Goal: Information Seeking & Learning: Learn about a topic

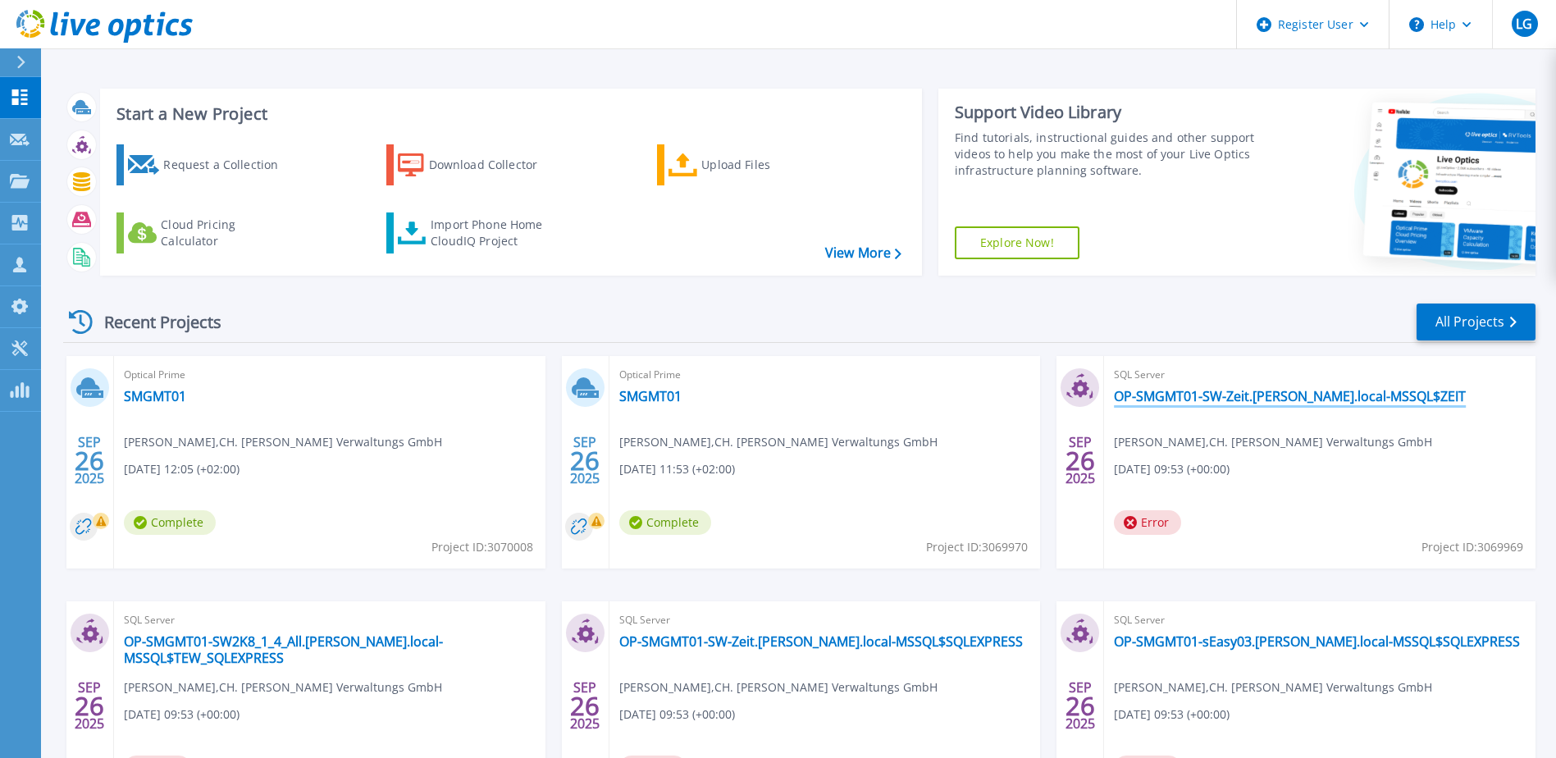
click at [1145, 401] on link "OP-SMGMT01-SW-Zeit.dahlinger.local-MSSQL$ZEIT" at bounding box center [1290, 396] width 352 height 16
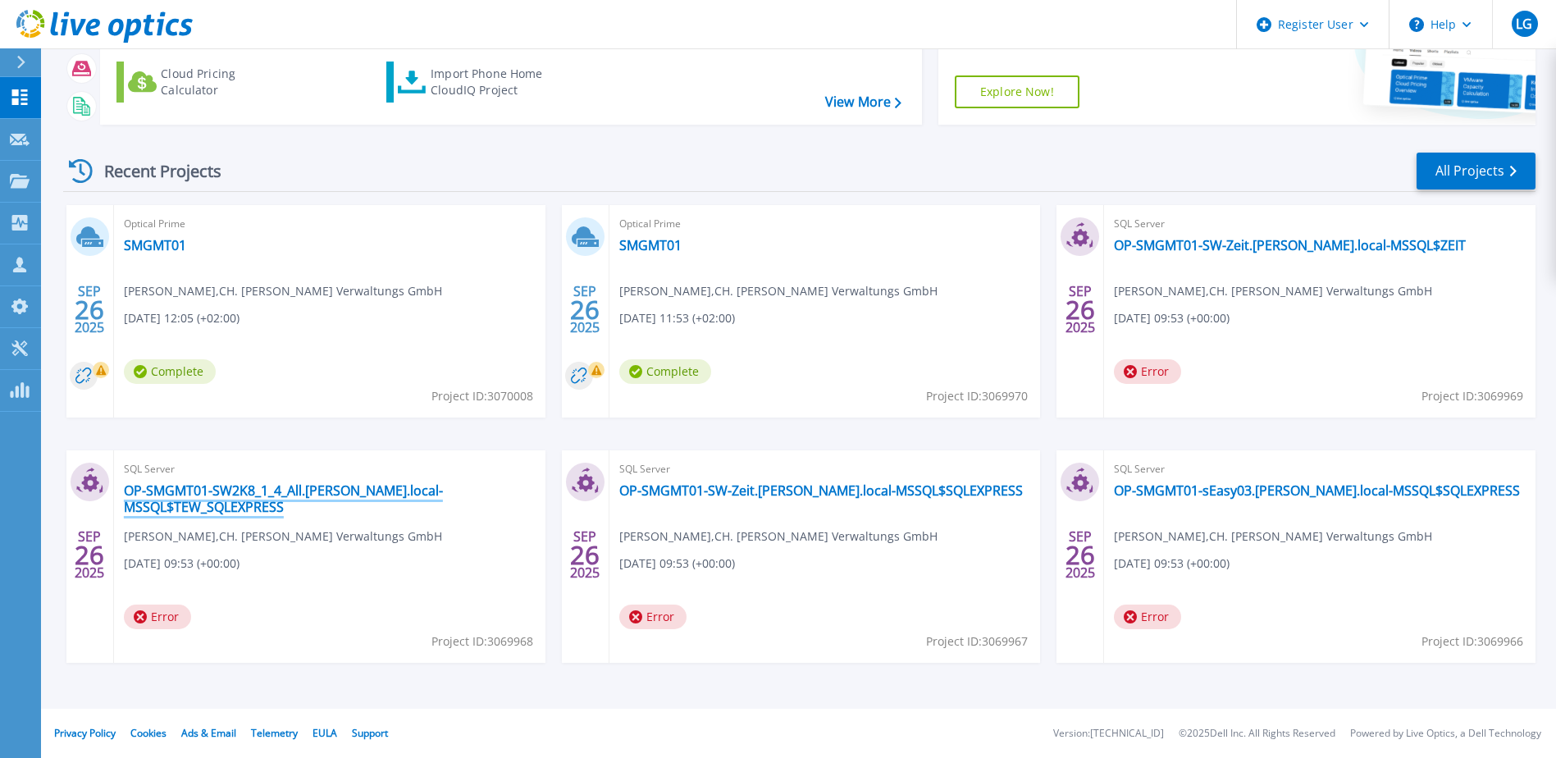
click at [278, 493] on link "OP-SMGMT01-SW2K8_1_4_All.[PERSON_NAME].local-MSSQL$TEW_SQLEXPRESS" at bounding box center [330, 498] width 412 height 33
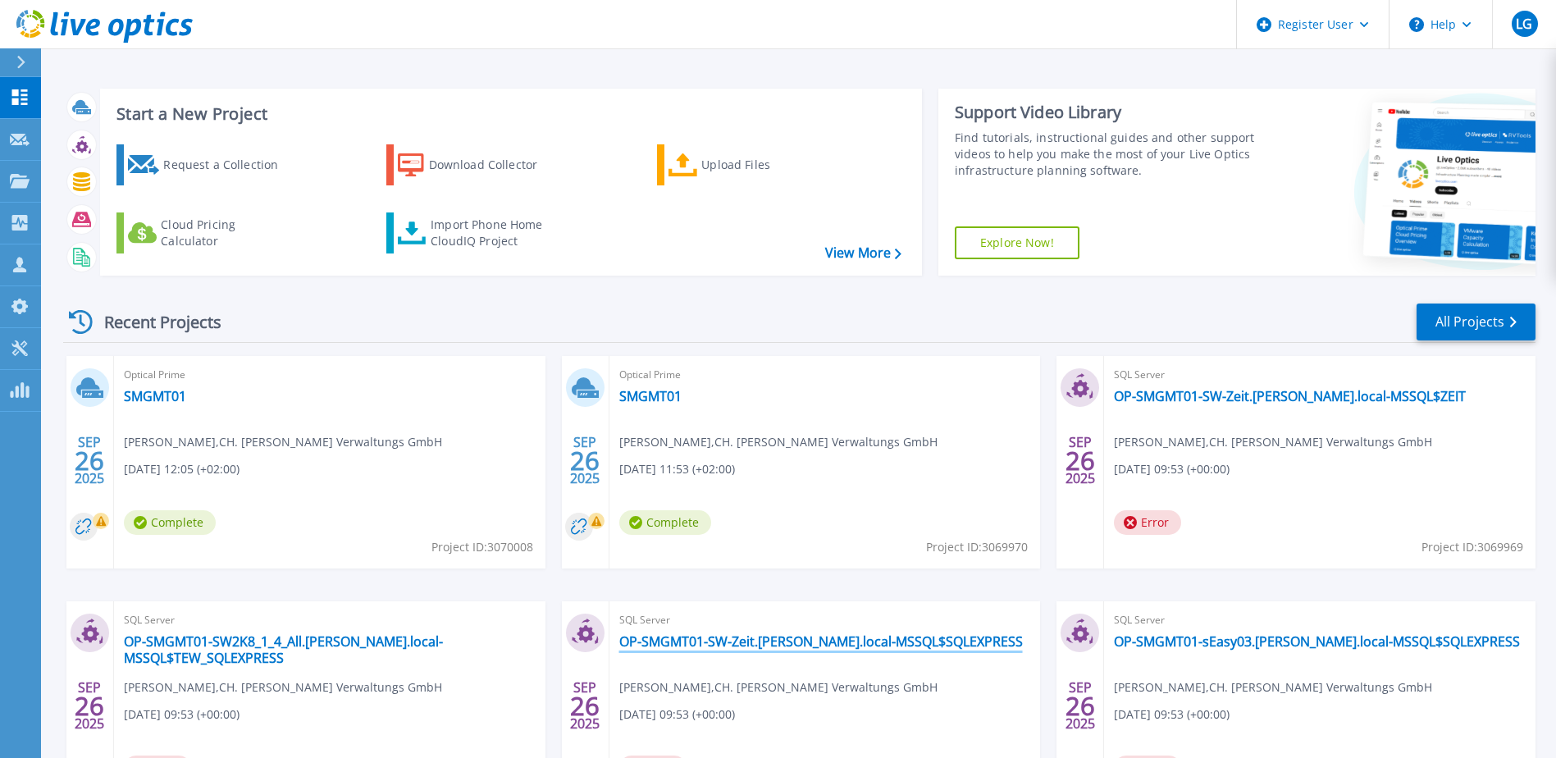
click at [699, 645] on link "OP-SMGMT01-SW-Zeit.[PERSON_NAME].local-MSSQL$SQLEXPRESS" at bounding box center [821, 641] width 404 height 16
click at [1479, 322] on link "All Projects" at bounding box center [1476, 321] width 119 height 37
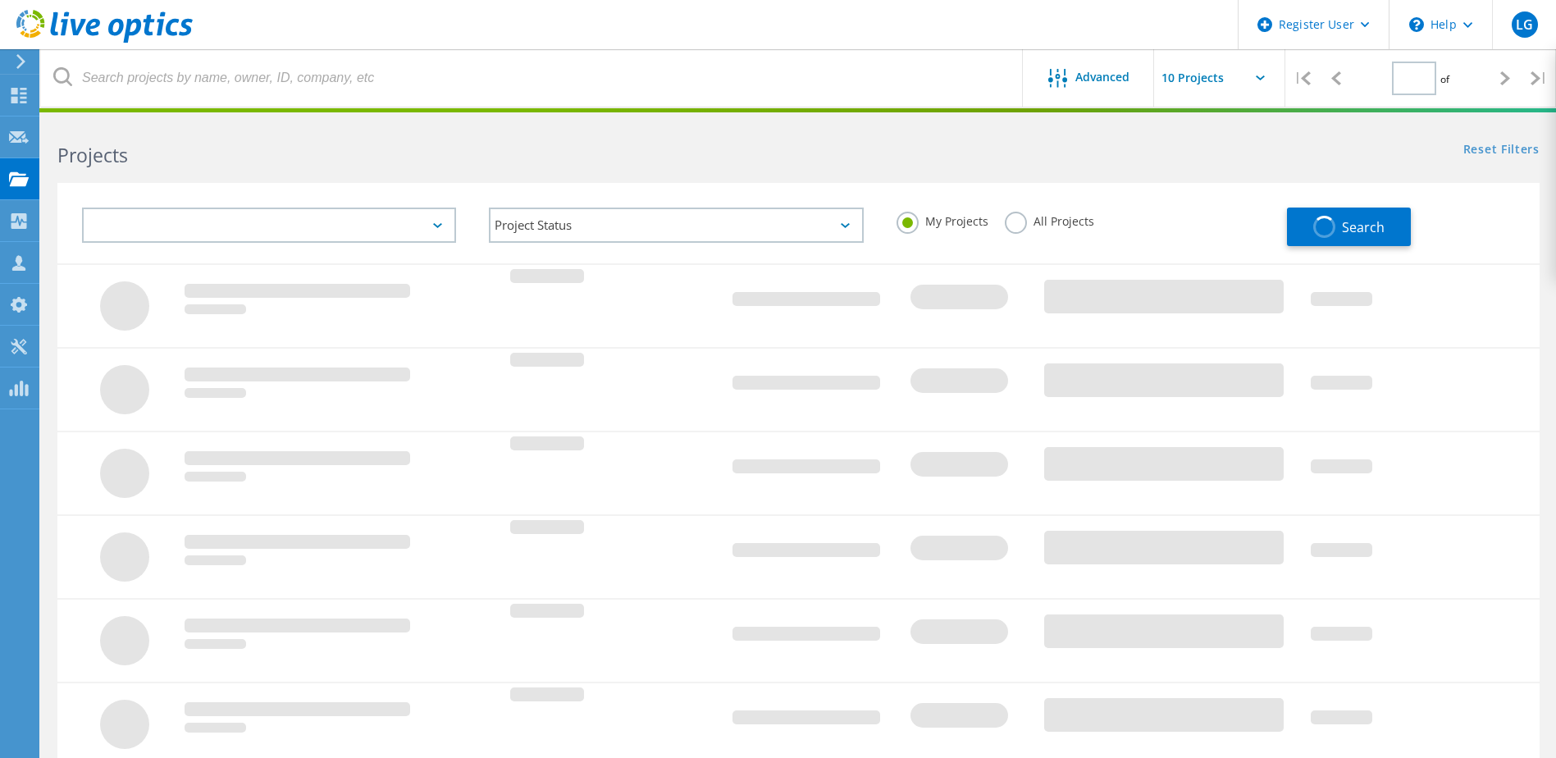
type input "1"
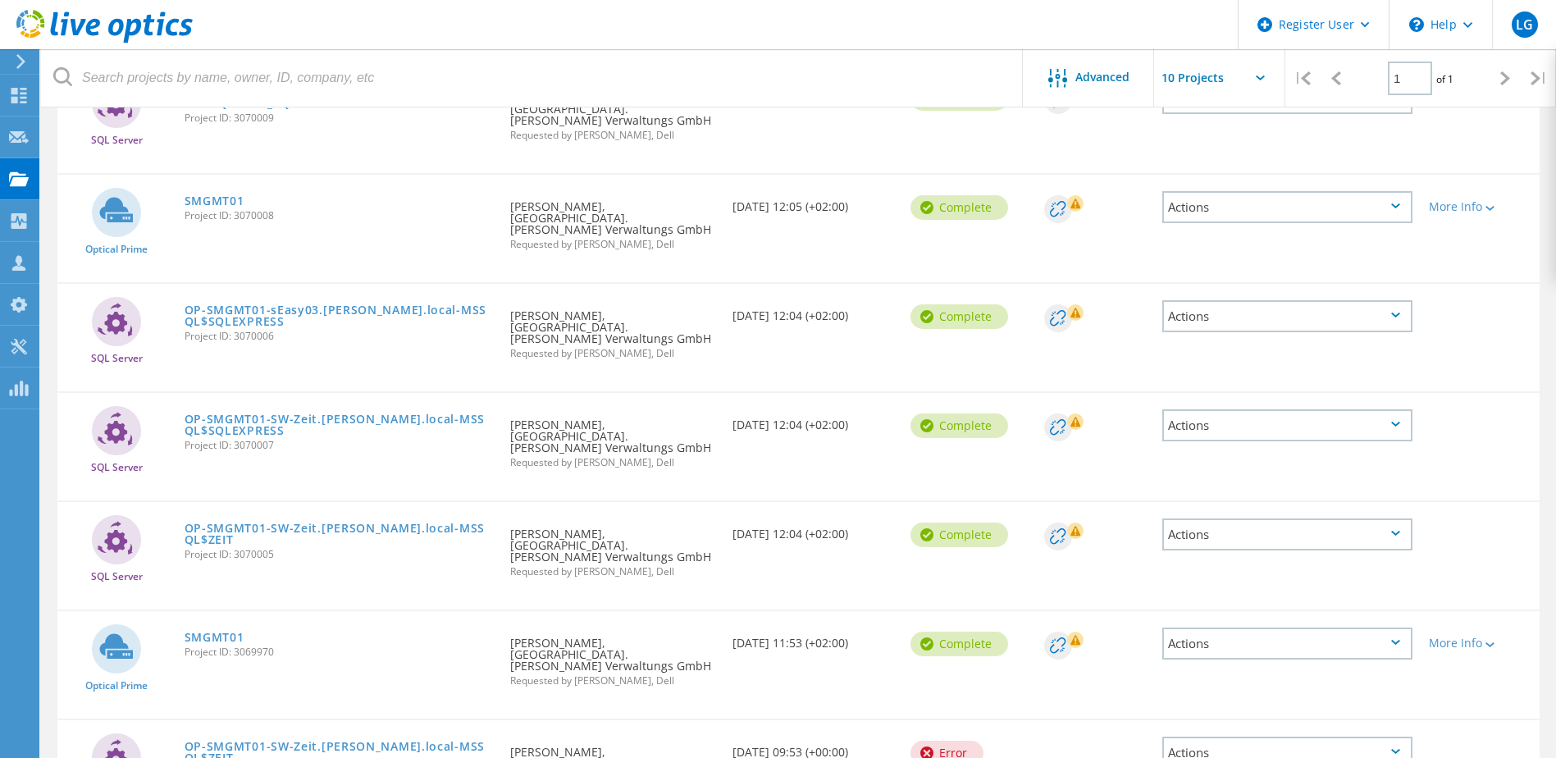
scroll to position [328, 0]
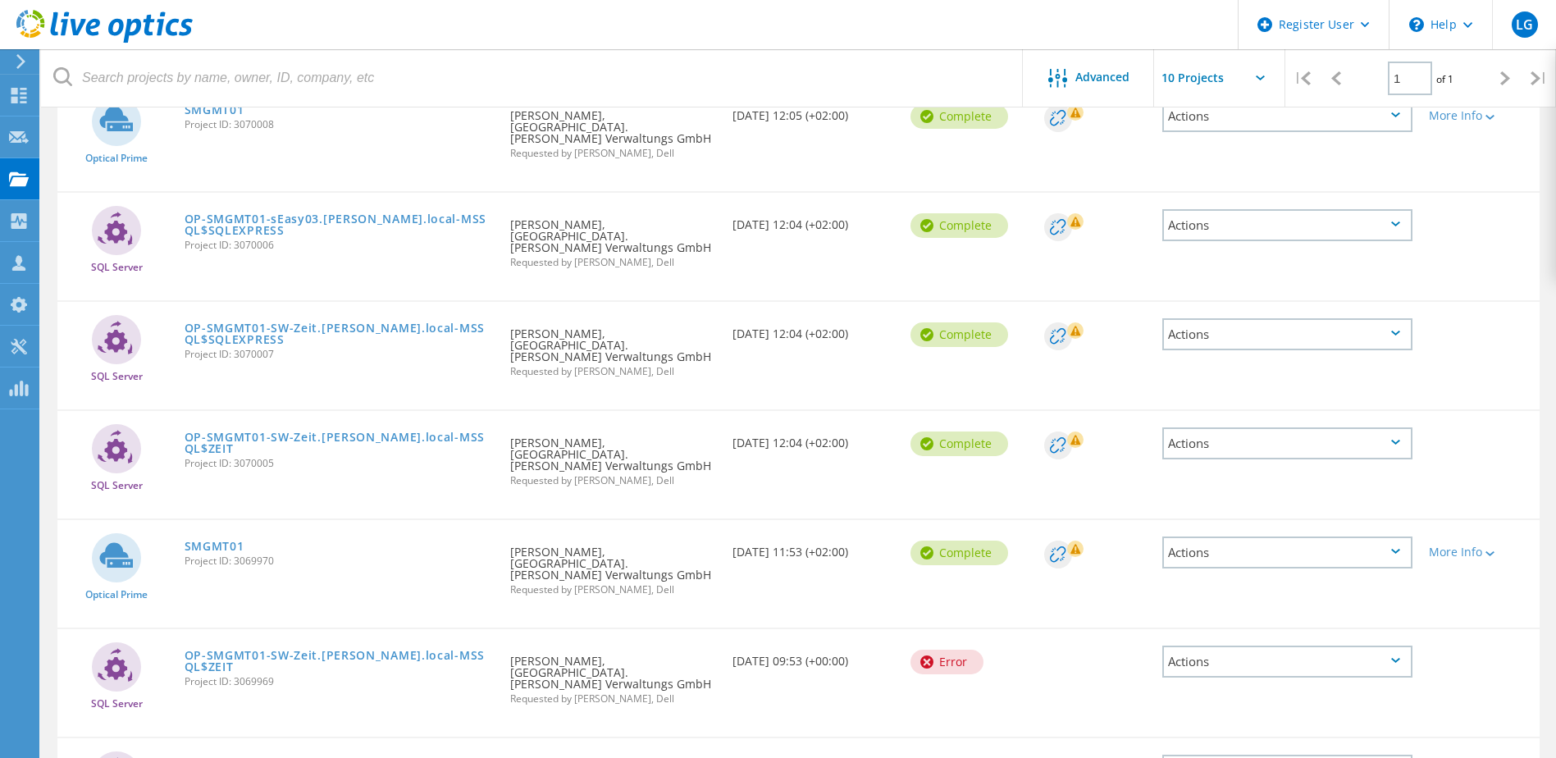
click at [762, 520] on div "Date Created 09/26/2025, 11:53 (+02:00)" at bounding box center [813, 547] width 178 height 54
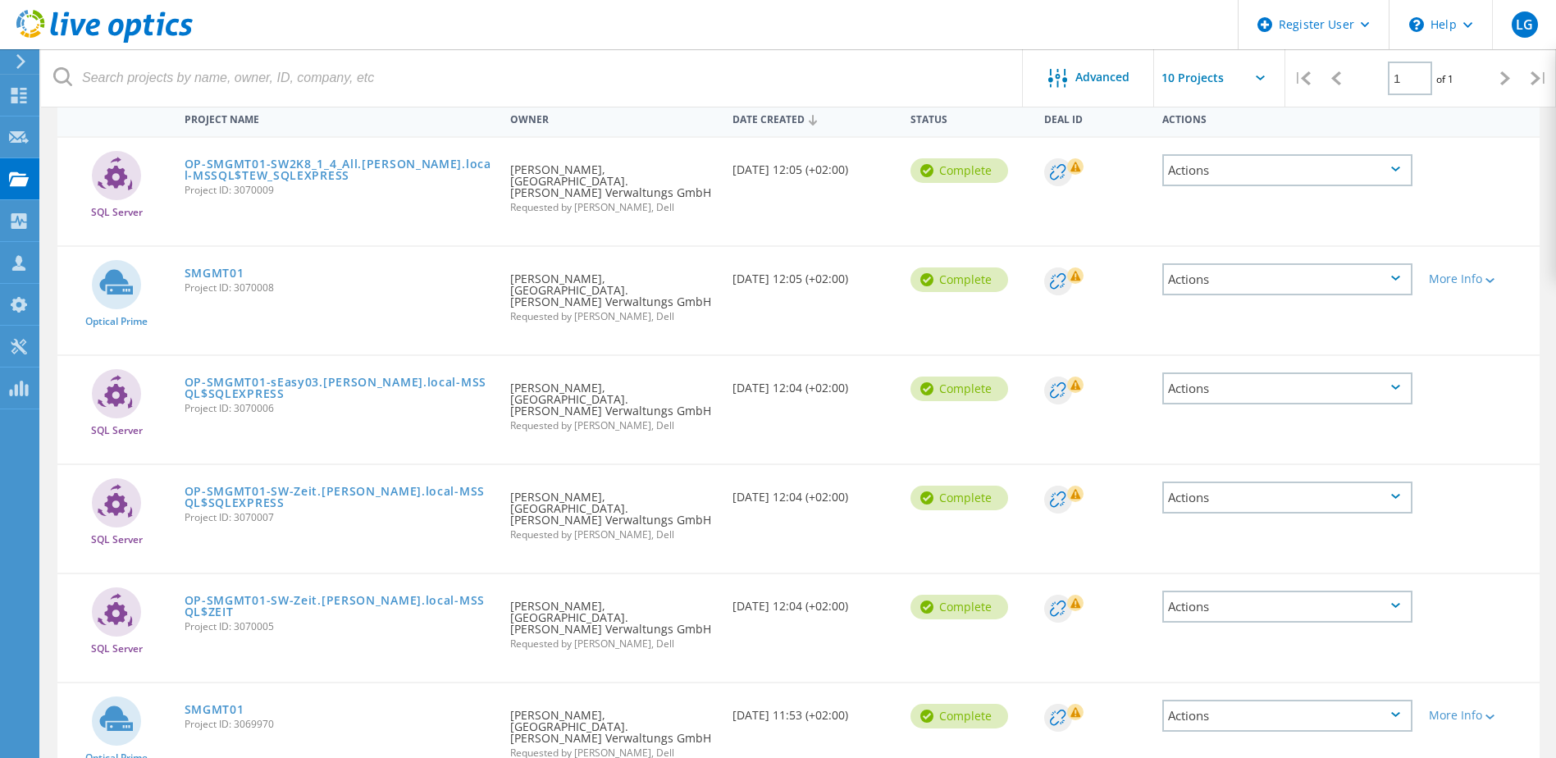
scroll to position [164, 0]
click at [20, 95] on icon at bounding box center [19, 96] width 20 height 16
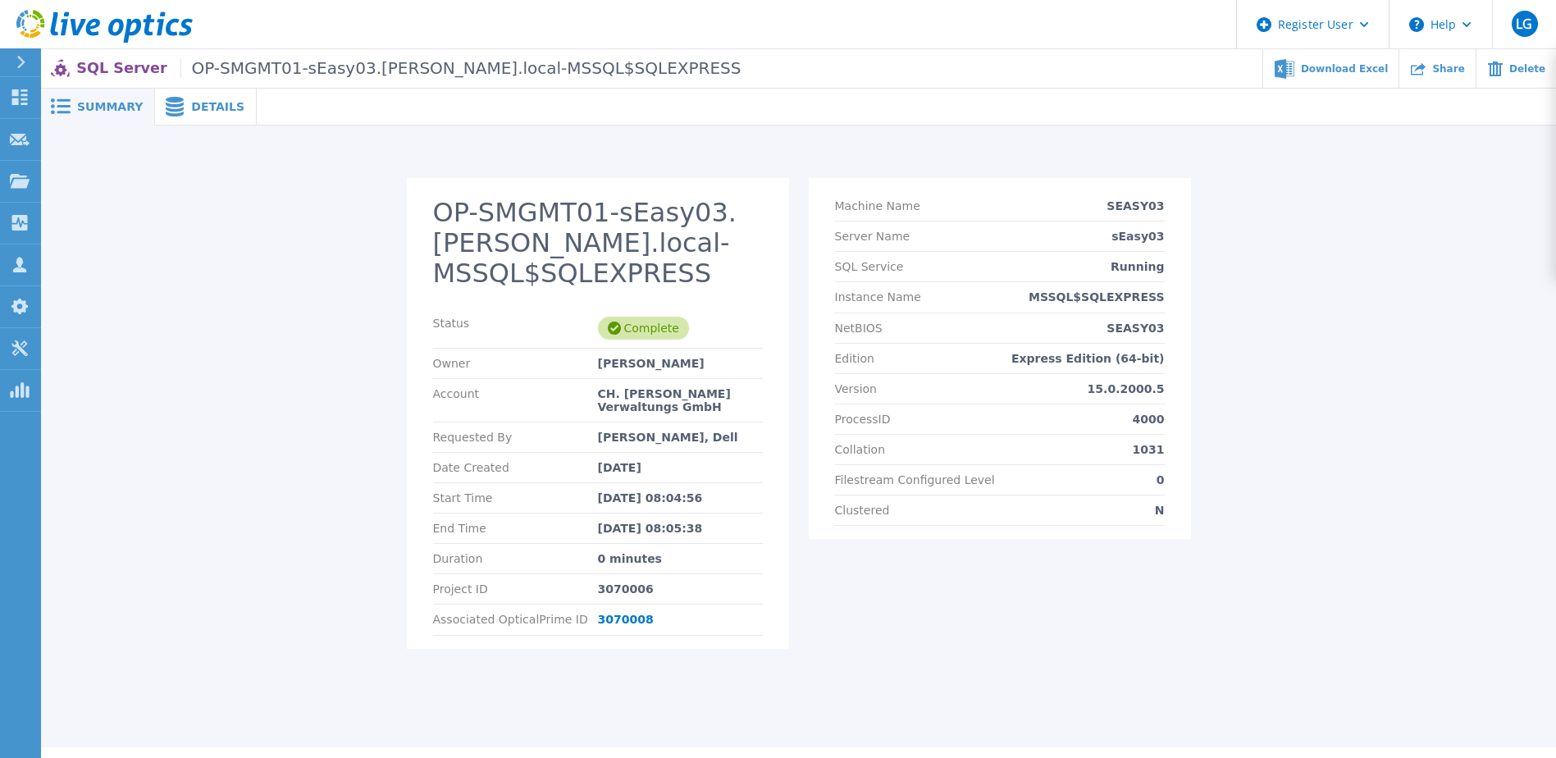
click at [169, 112] on icon at bounding box center [175, 107] width 20 height 20
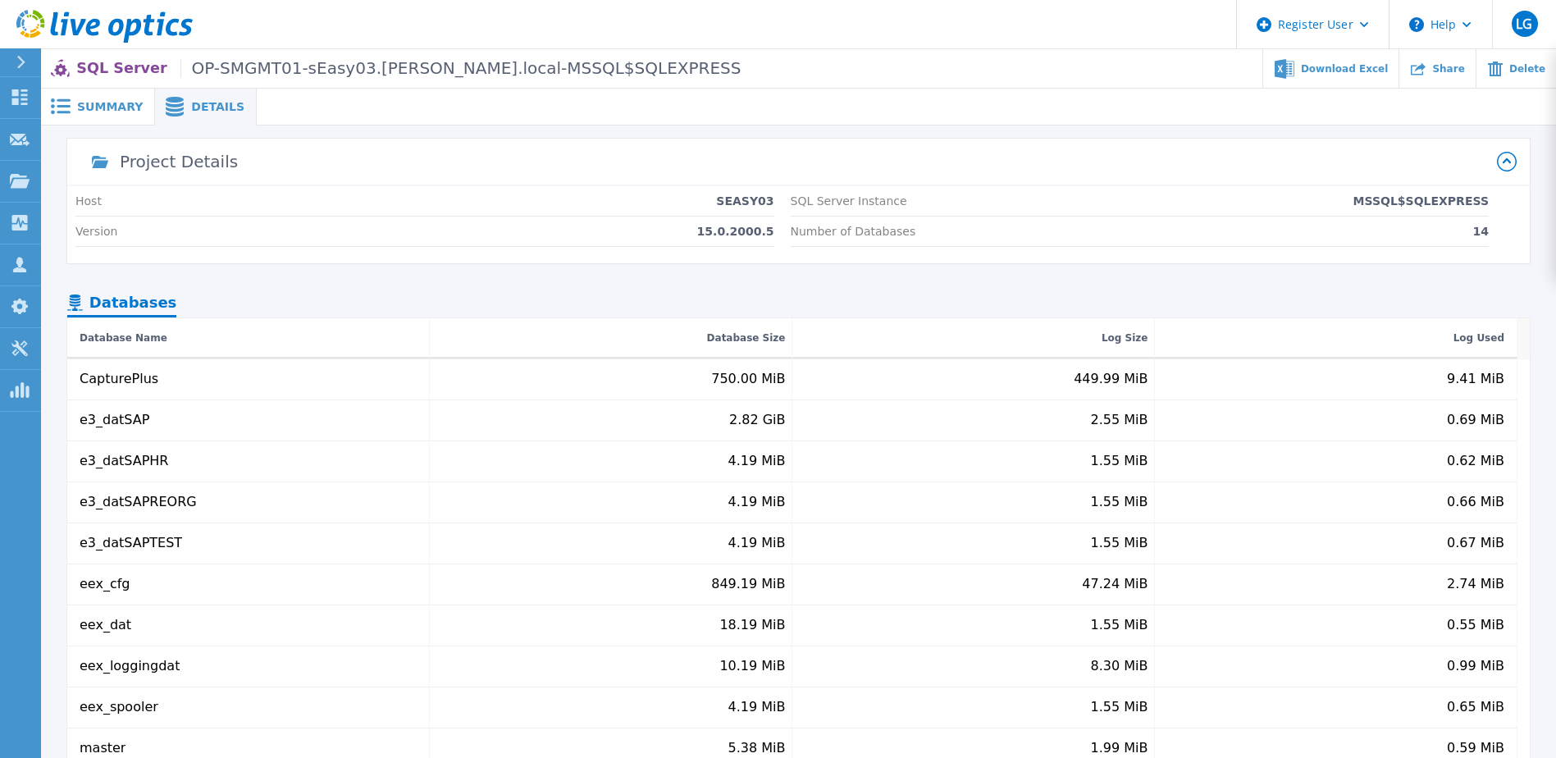
click at [97, 102] on span "Summary" at bounding box center [110, 106] width 66 height 11
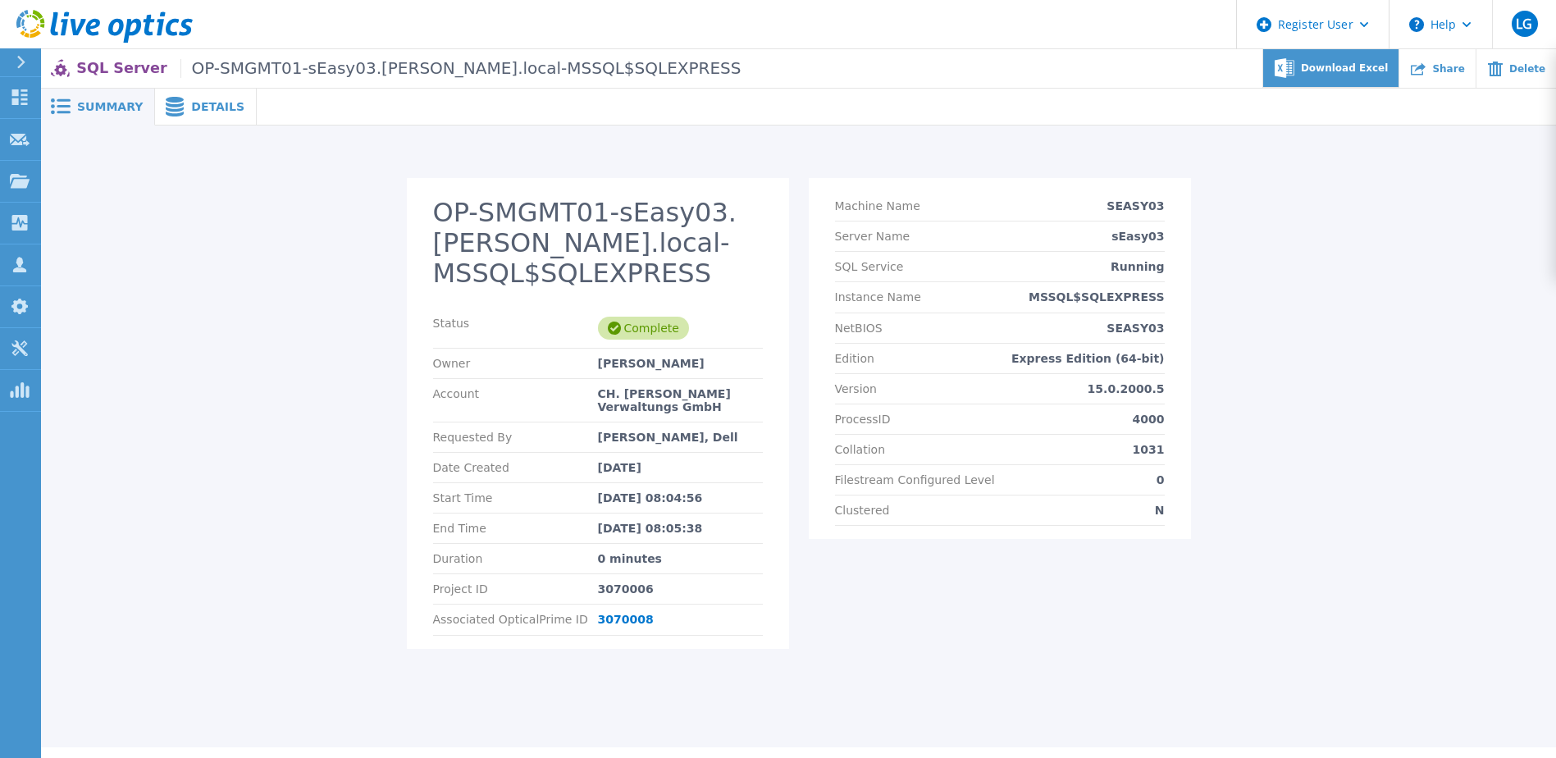
click at [1353, 80] on div "Download Excel" at bounding box center [1331, 68] width 136 height 39
click at [1481, 435] on div "OP-SMGMT01-sEasy03.dahlinger.local-MSSQL$SQLEXPRESS Status Complete Owner Kevin…" at bounding box center [799, 423] width 1484 height 490
click at [208, 112] on span "Details" at bounding box center [217, 106] width 53 height 11
click at [214, 119] on div "Details" at bounding box center [206, 107] width 102 height 37
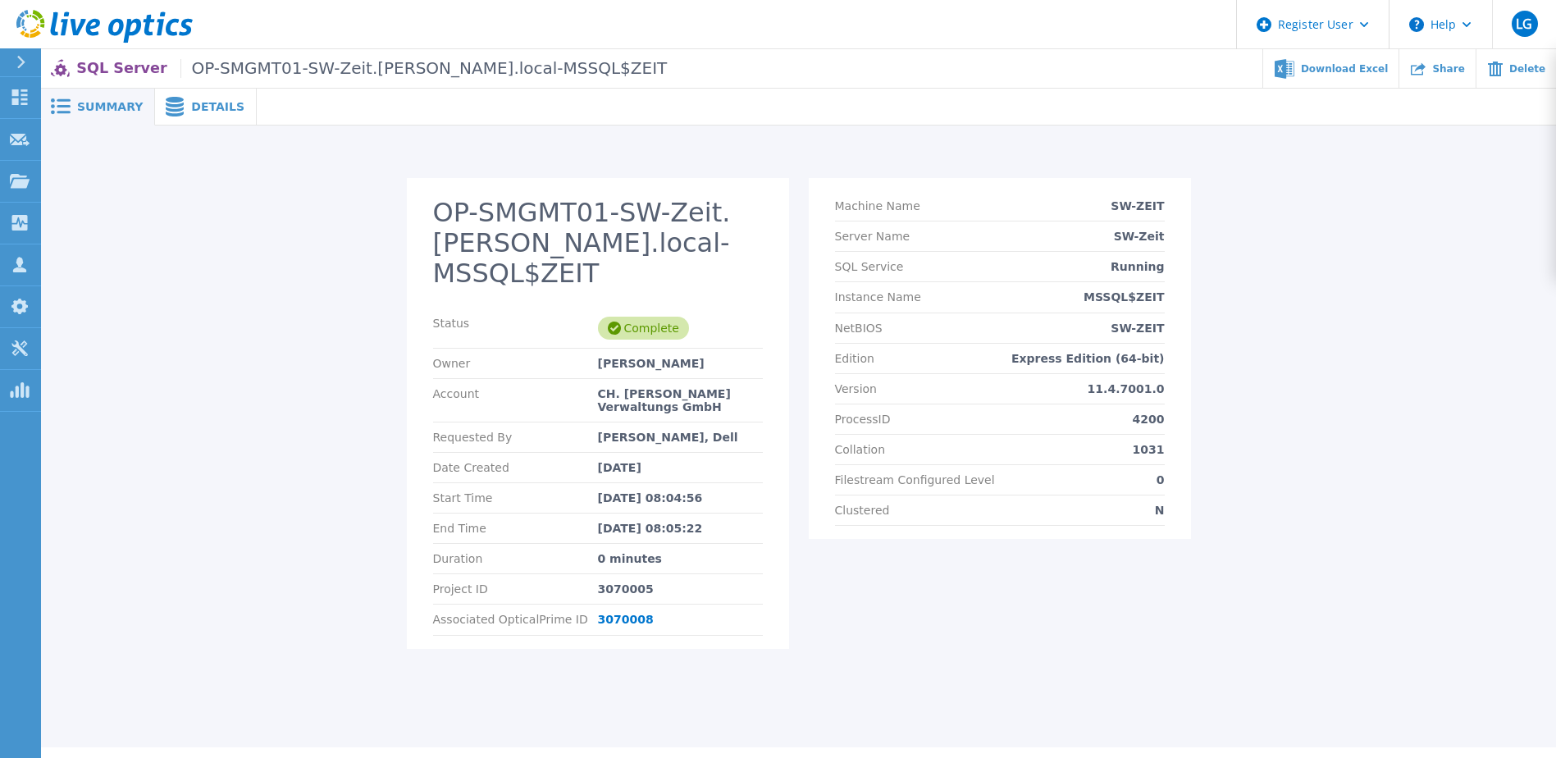
click at [214, 105] on span "Details" at bounding box center [217, 106] width 53 height 11
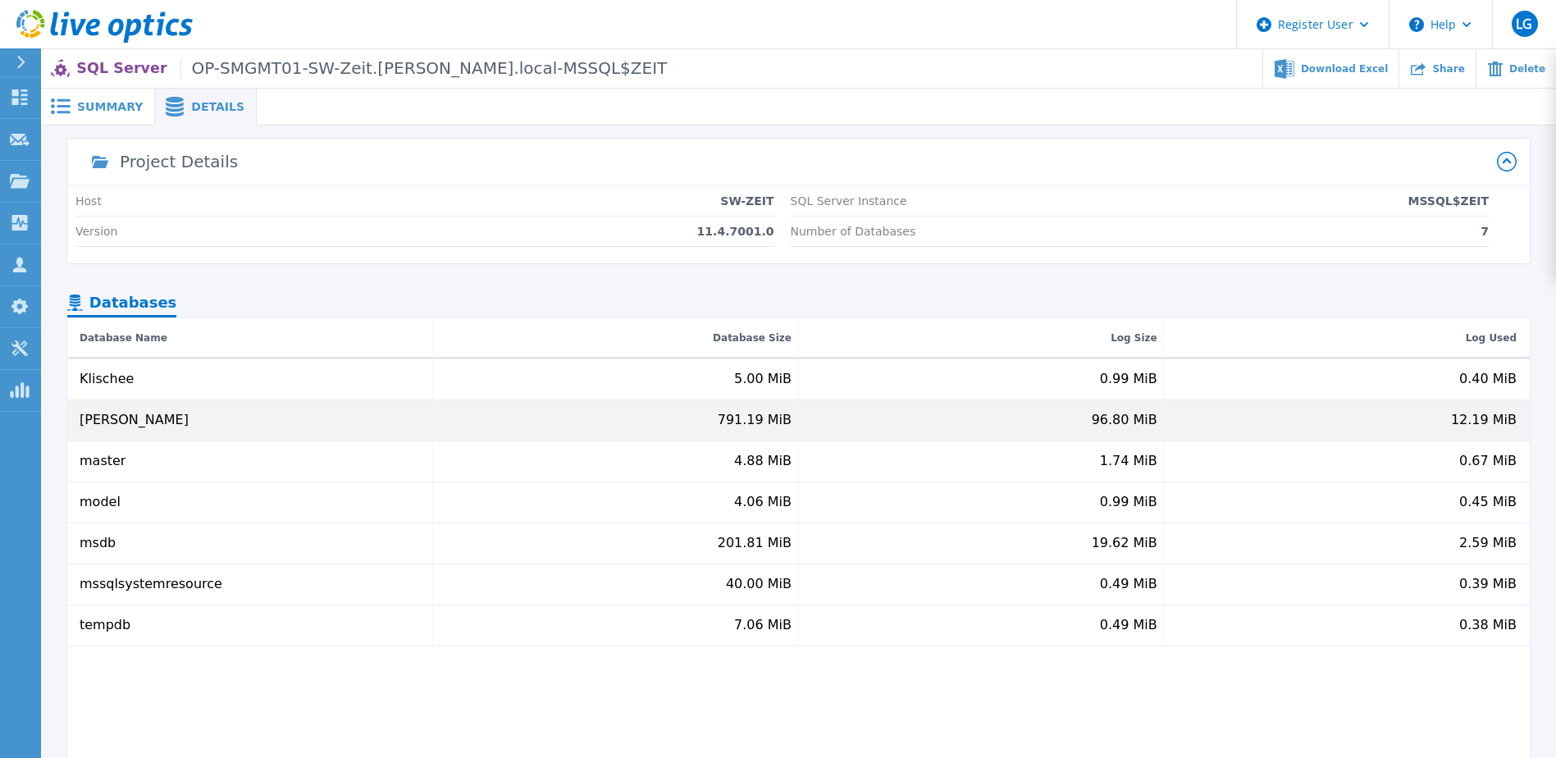
click at [771, 411] on div "791.19 MiB" at bounding box center [616, 420] width 366 height 40
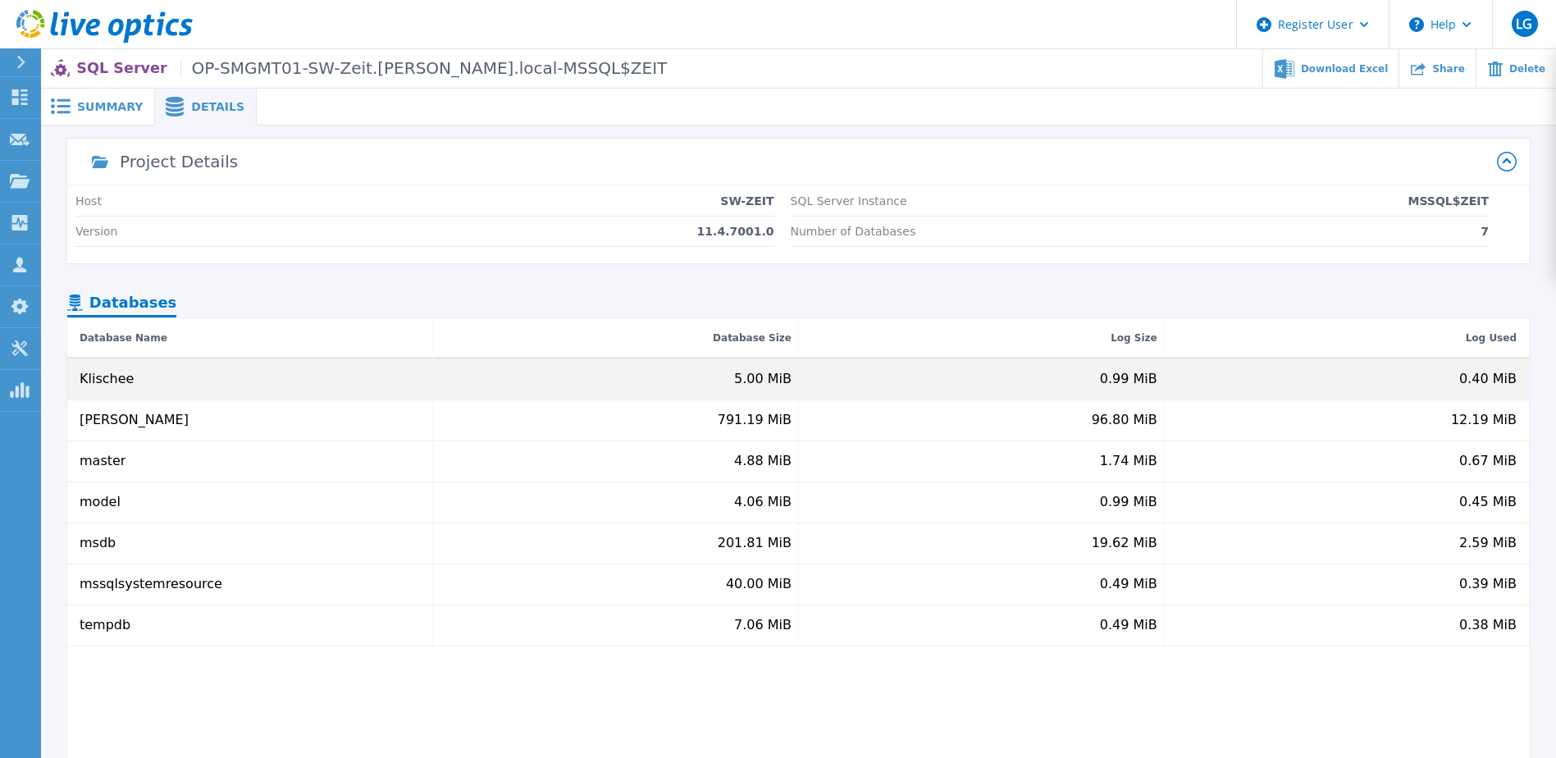
click at [768, 386] on div "5.00 MiB" at bounding box center [762, 379] width 57 height 15
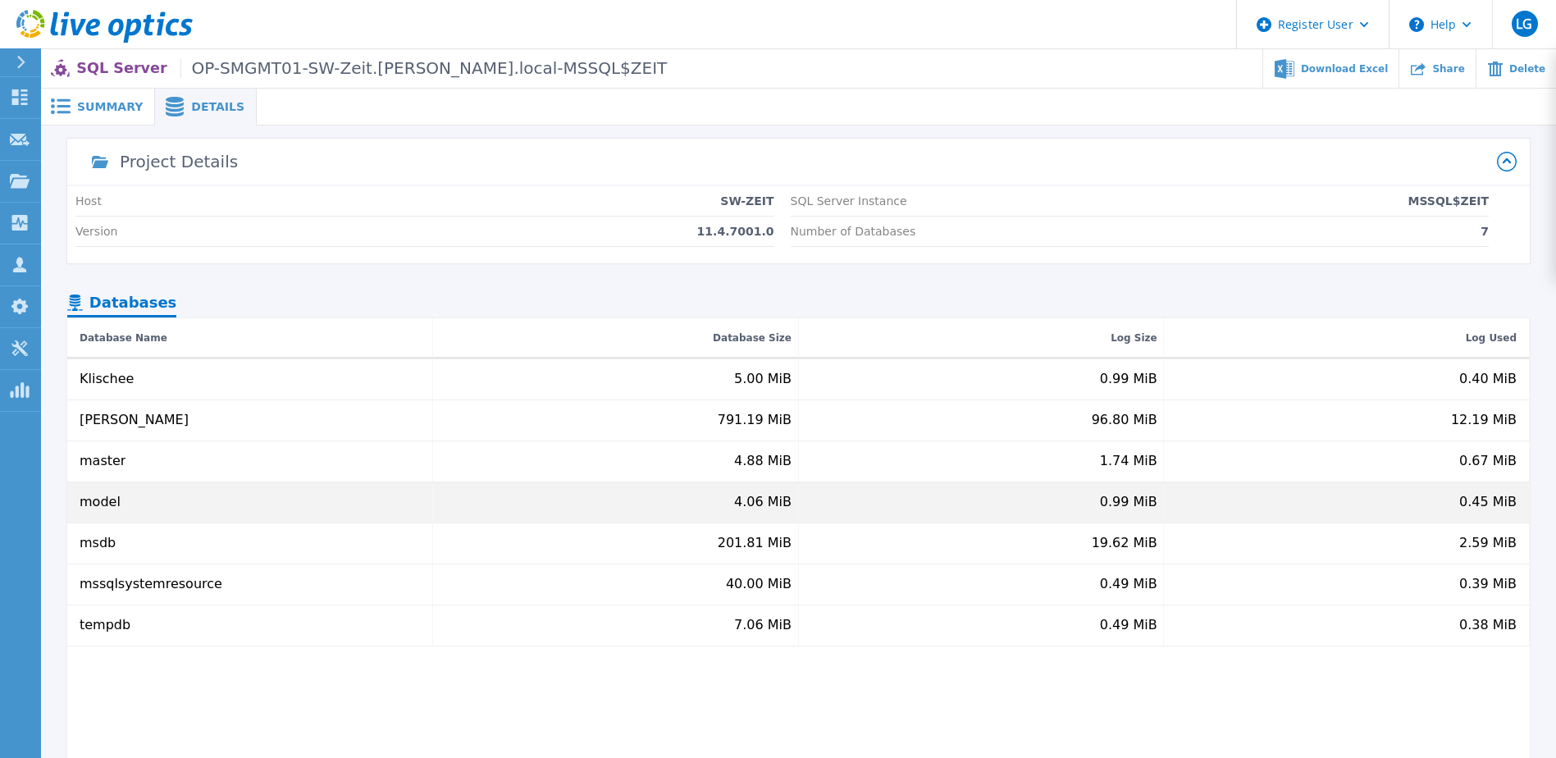
click at [777, 489] on div "4.06 MiB" at bounding box center [616, 502] width 366 height 40
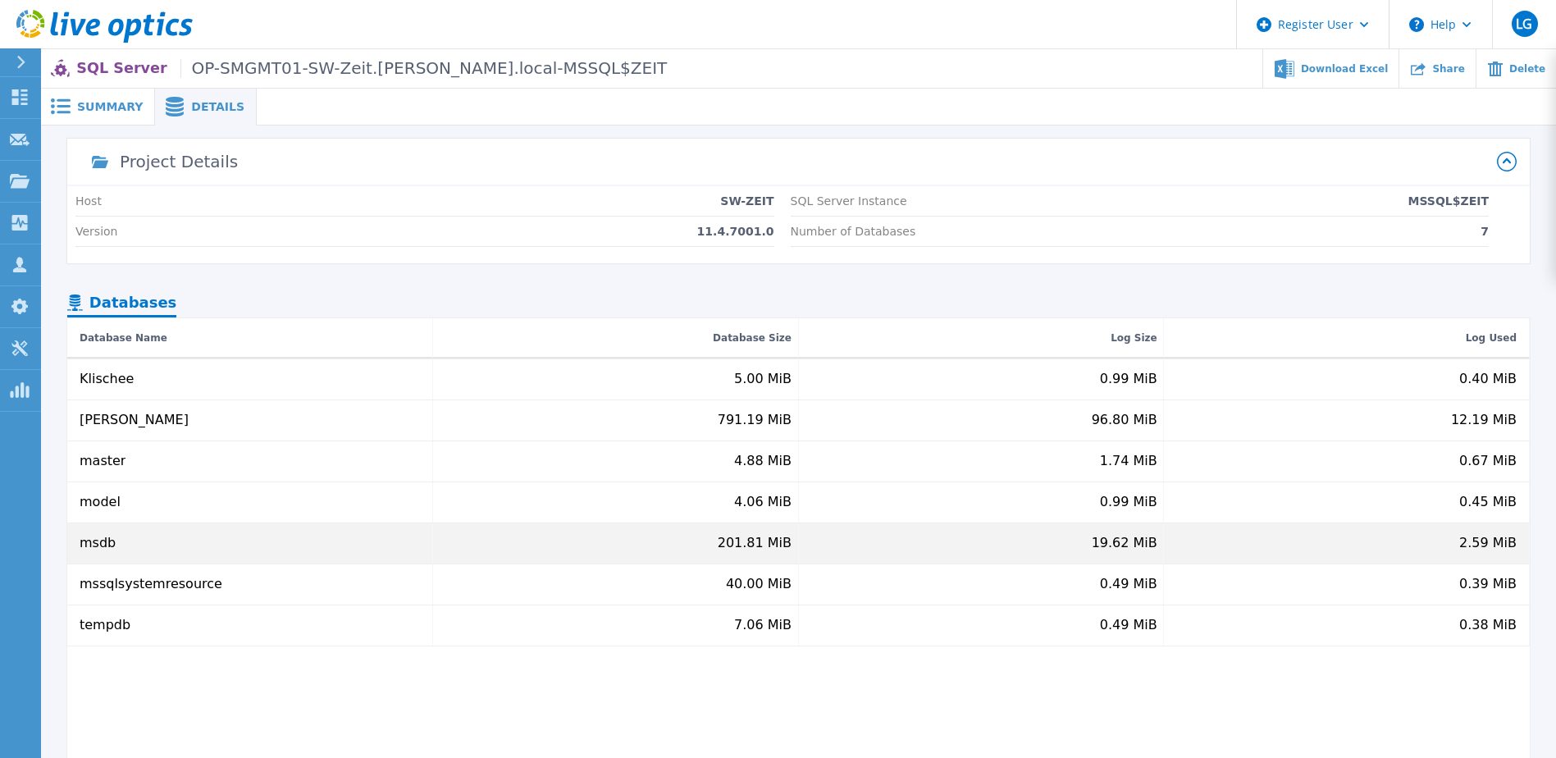
click at [777, 523] on div "201.81 MiB" at bounding box center [616, 543] width 366 height 40
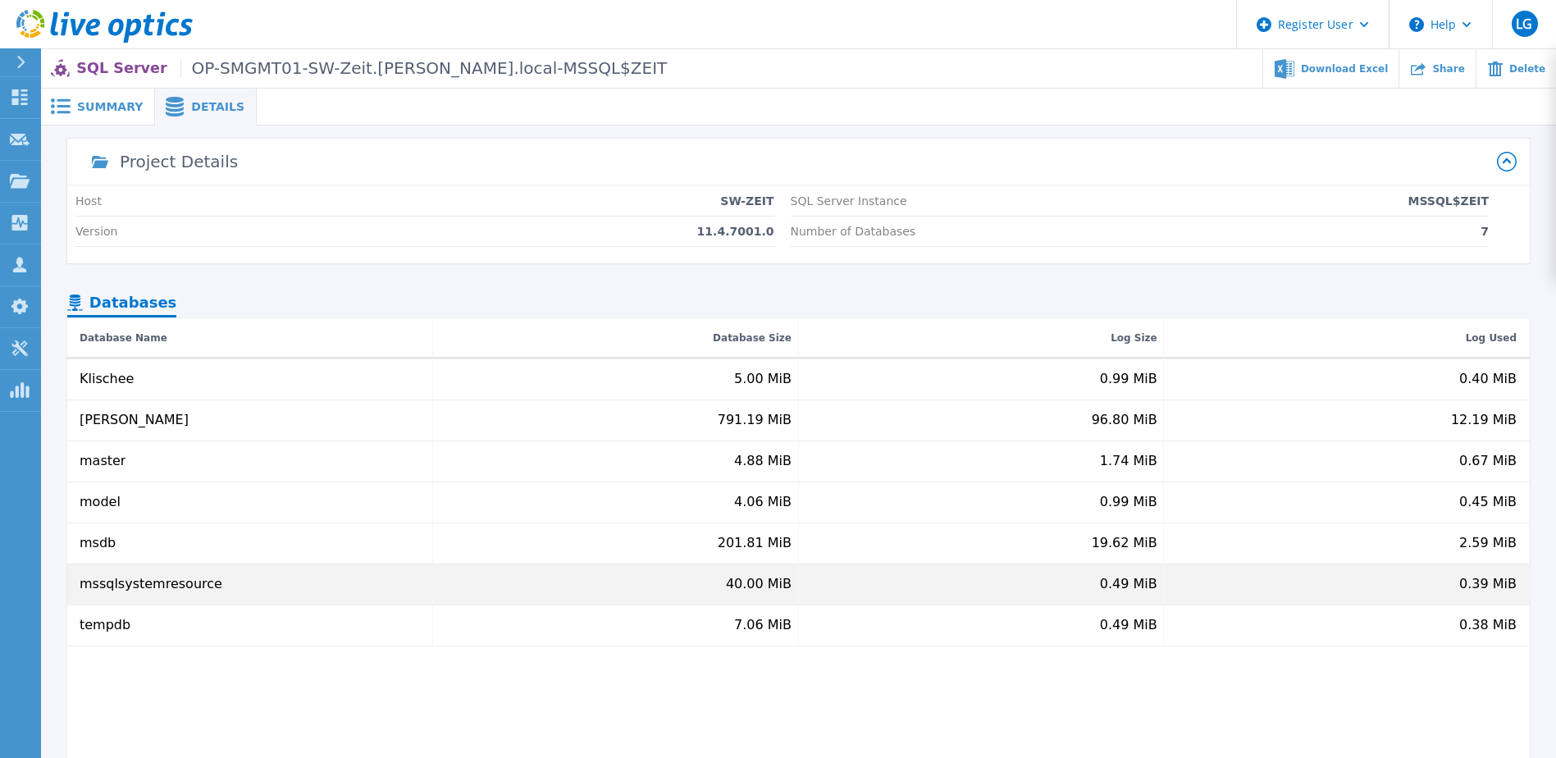
click at [780, 566] on div "40.00 MiB" at bounding box center [616, 584] width 366 height 40
click at [780, 600] on div "40.00 MiB" at bounding box center [616, 584] width 366 height 40
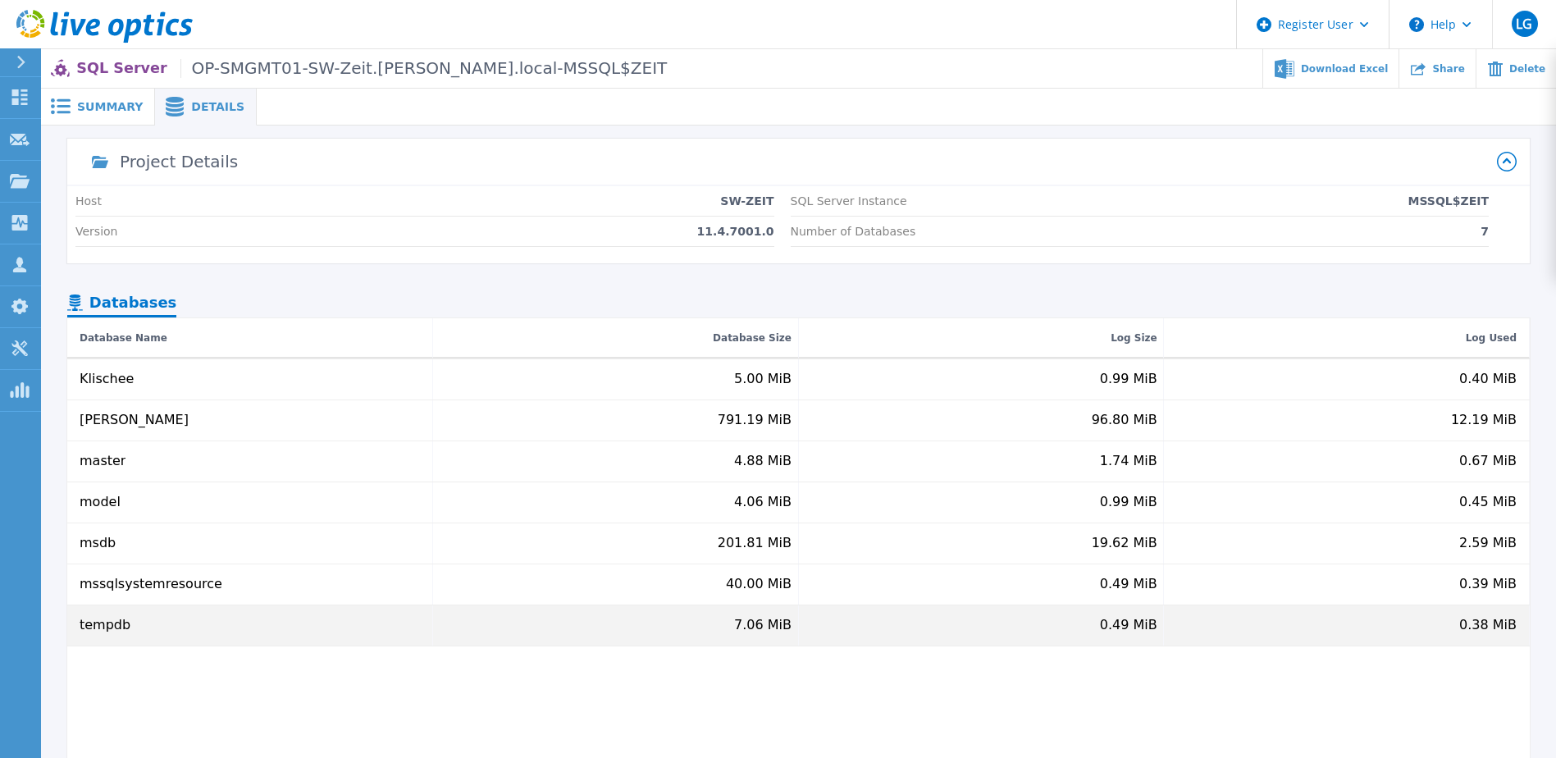
click at [783, 619] on div "7.06 MiB" at bounding box center [762, 625] width 57 height 15
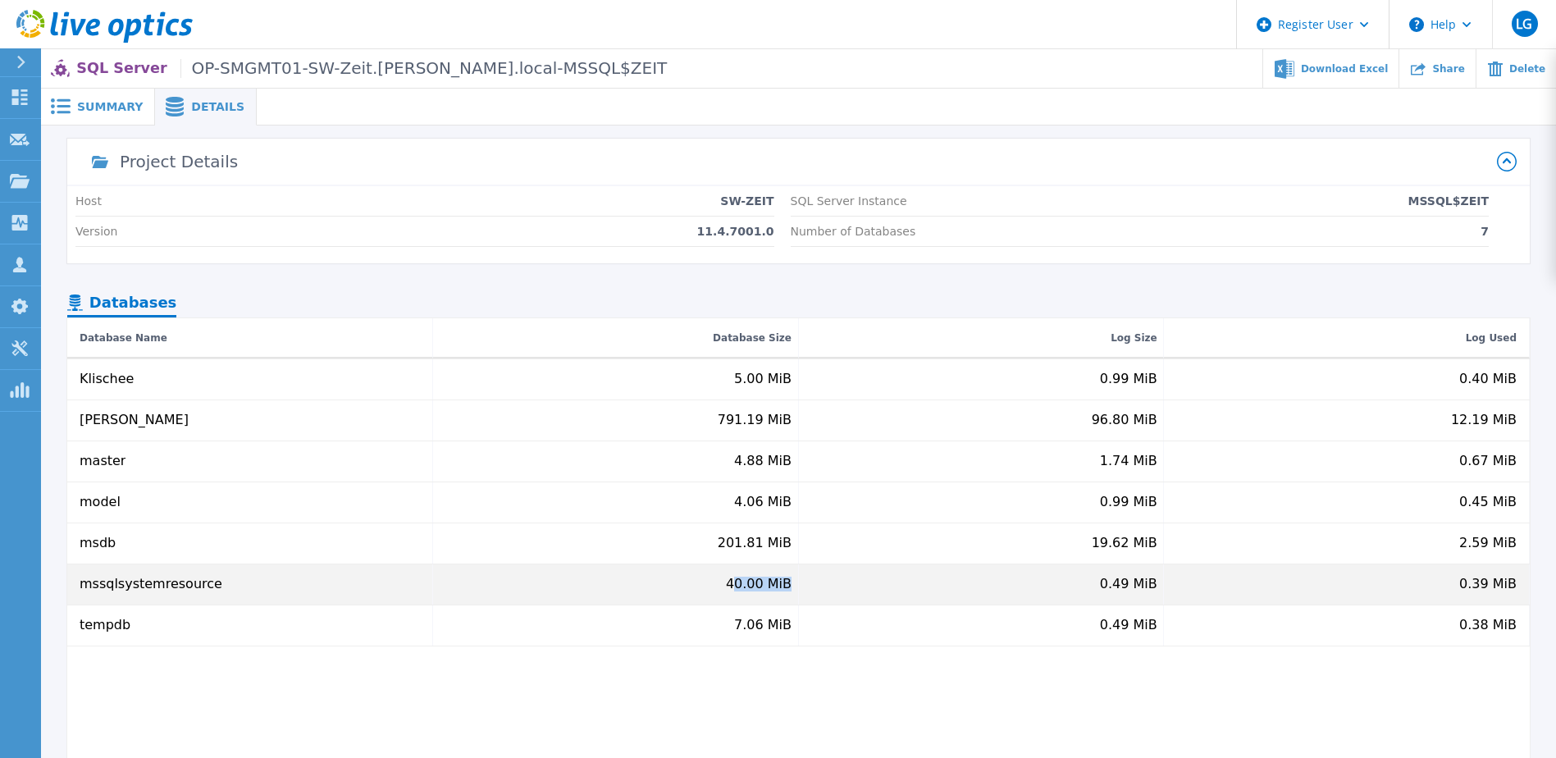
drag, startPoint x: 738, startPoint y: 580, endPoint x: 825, endPoint y: 581, distance: 86.9
click at [825, 581] on div "mssqlsystemresource 40.00 MiB 0.49 MiB 0.39 MiB" at bounding box center [798, 584] width 1462 height 41
click at [825, 581] on div "0.49 MiB" at bounding box center [982, 584] width 366 height 40
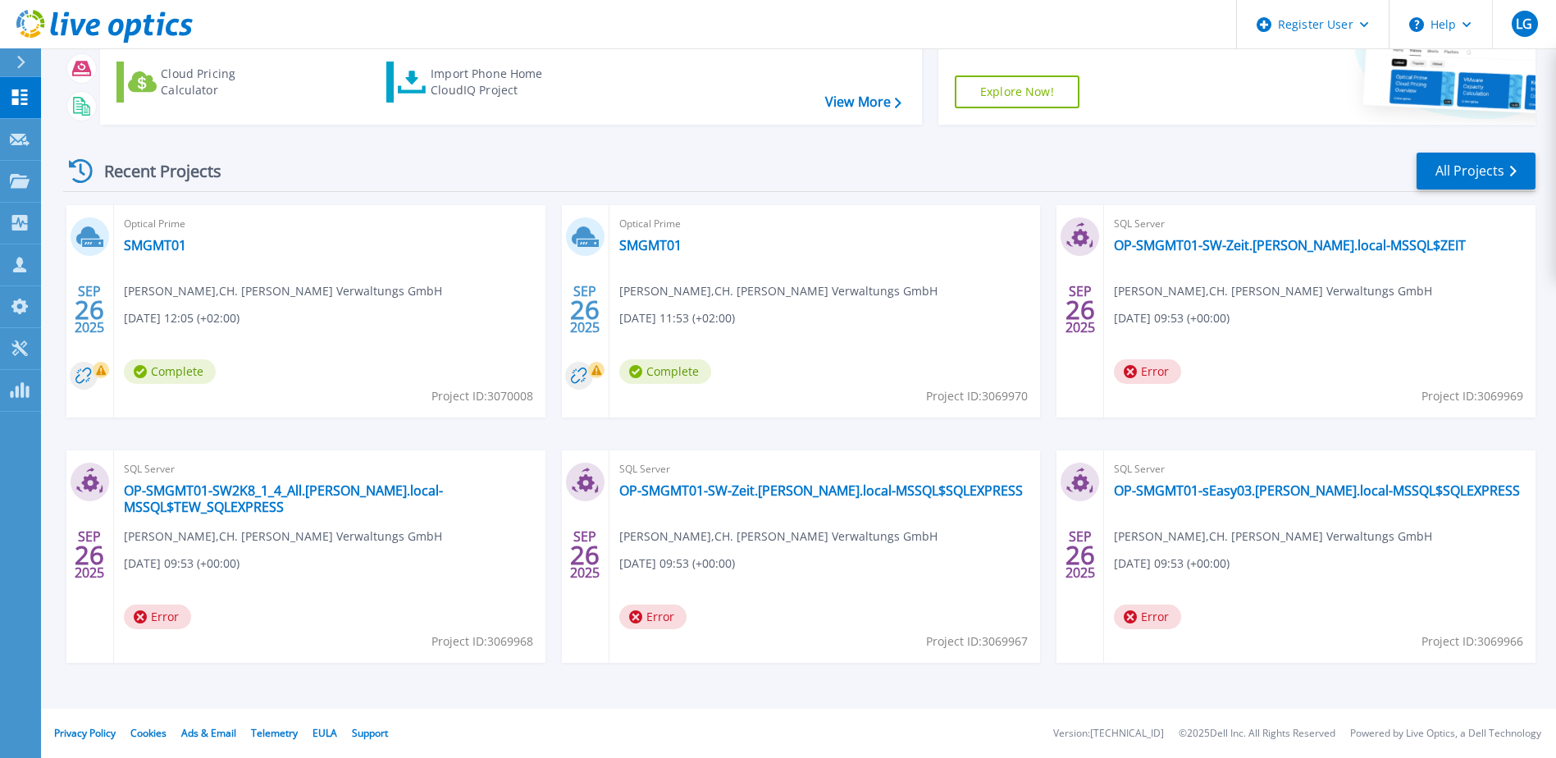
scroll to position [138, 0]
